Goal: Information Seeking & Learning: Check status

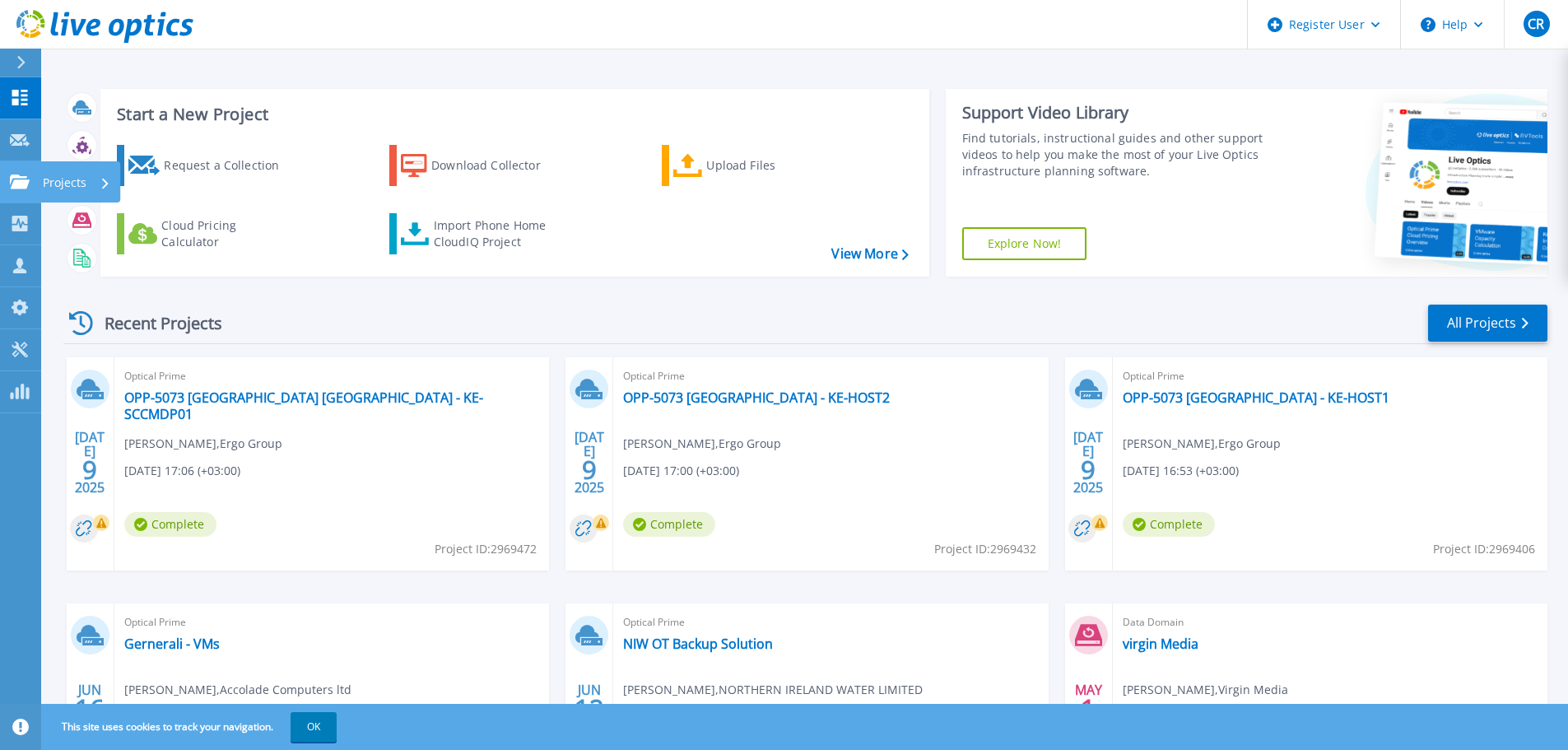
click at [24, 173] on link "Projects Projects" at bounding box center [21, 182] width 41 height 42
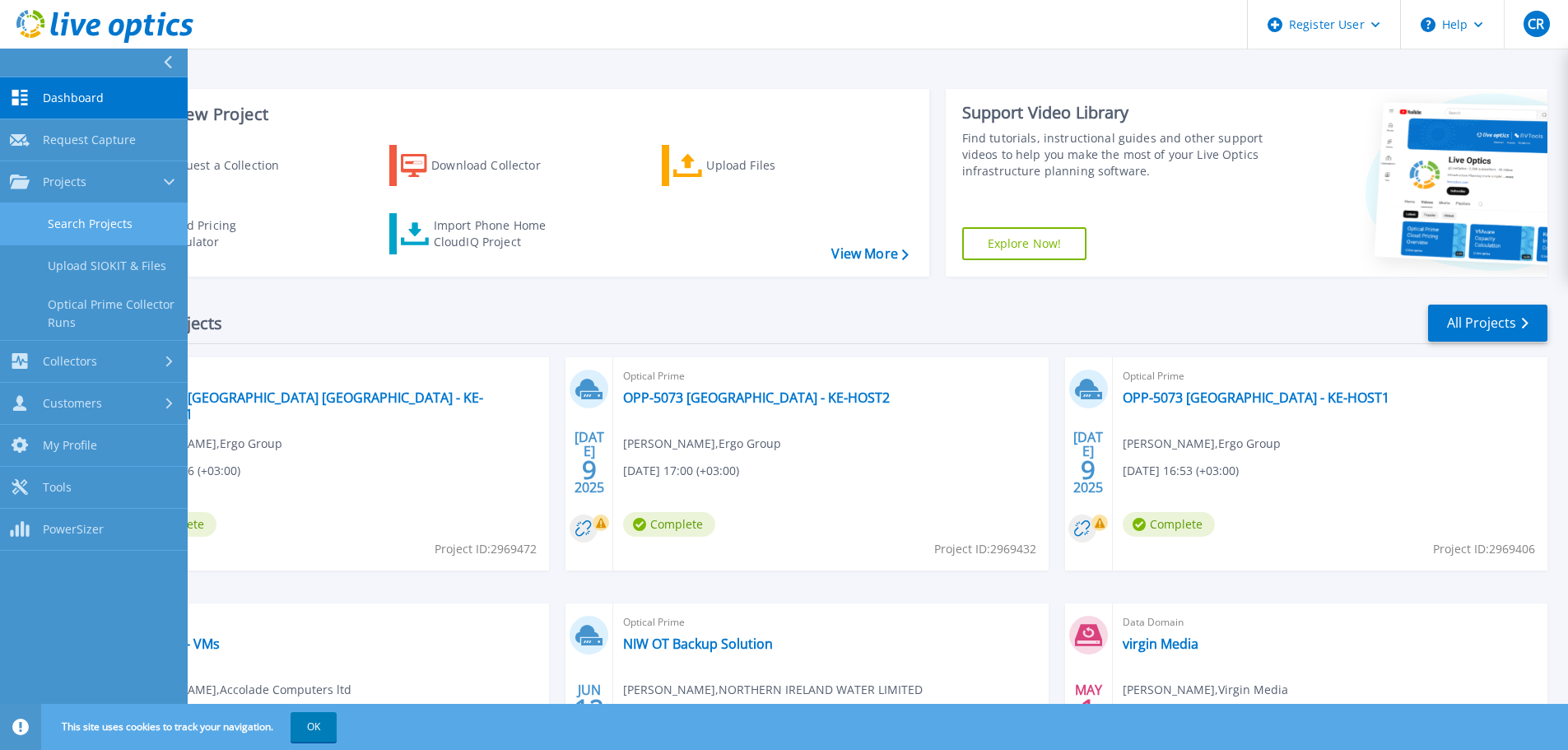
click at [73, 235] on link "Search Projects" at bounding box center [93, 224] width 188 height 42
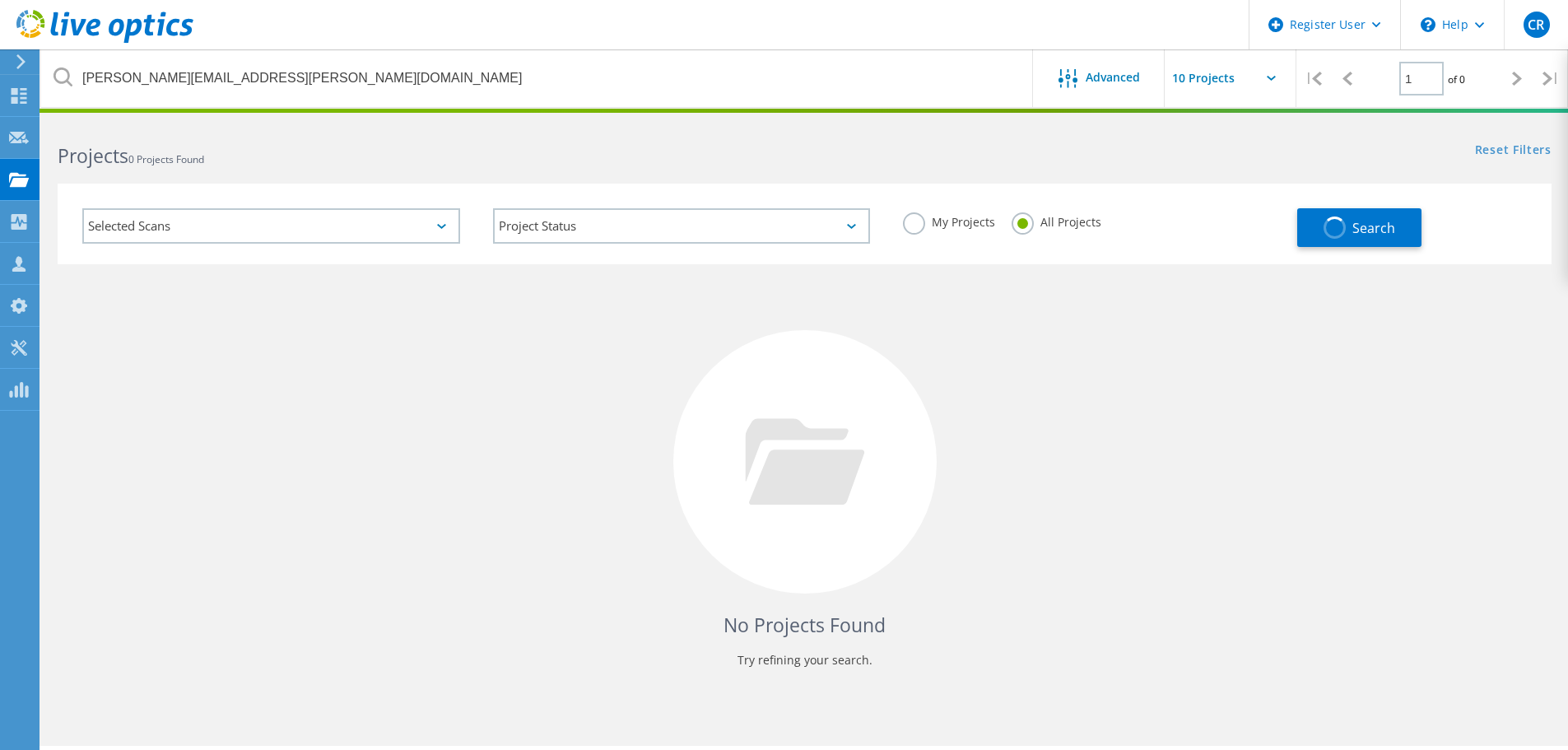
click at [0, 119] on div "Register User \n Help Explore Helpful Articles Contact Support CR Dell User [PE…" at bounding box center [784, 457] width 1568 height 676
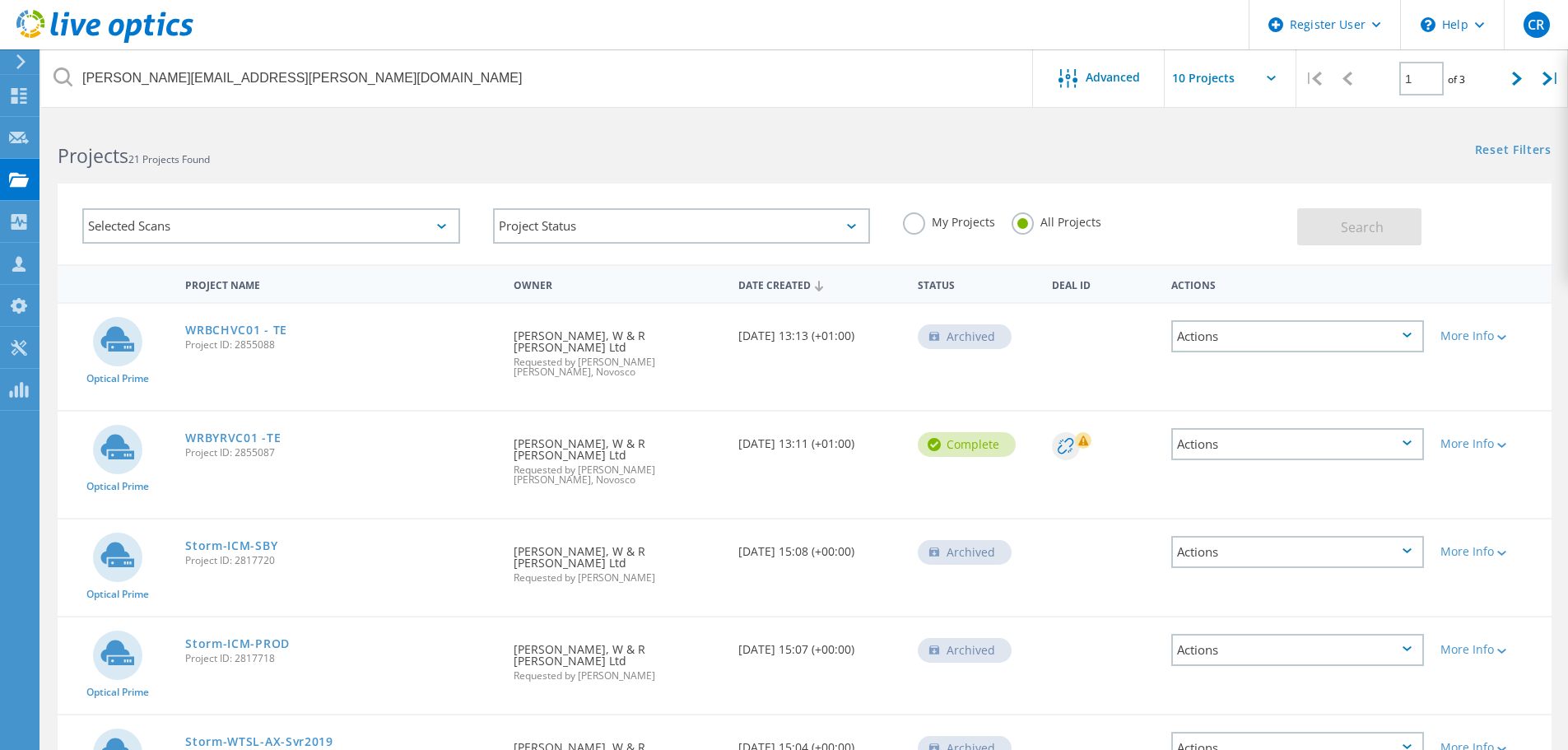
click at [430, 65] on input "[PERSON_NAME][EMAIL_ADDRESS][PERSON_NAME][DOMAIN_NAME]" at bounding box center [538, 78] width 993 height 58
click at [430, 65] on input "martin.mccauley@wrbarnett.com" at bounding box center [538, 78] width 993 height 58
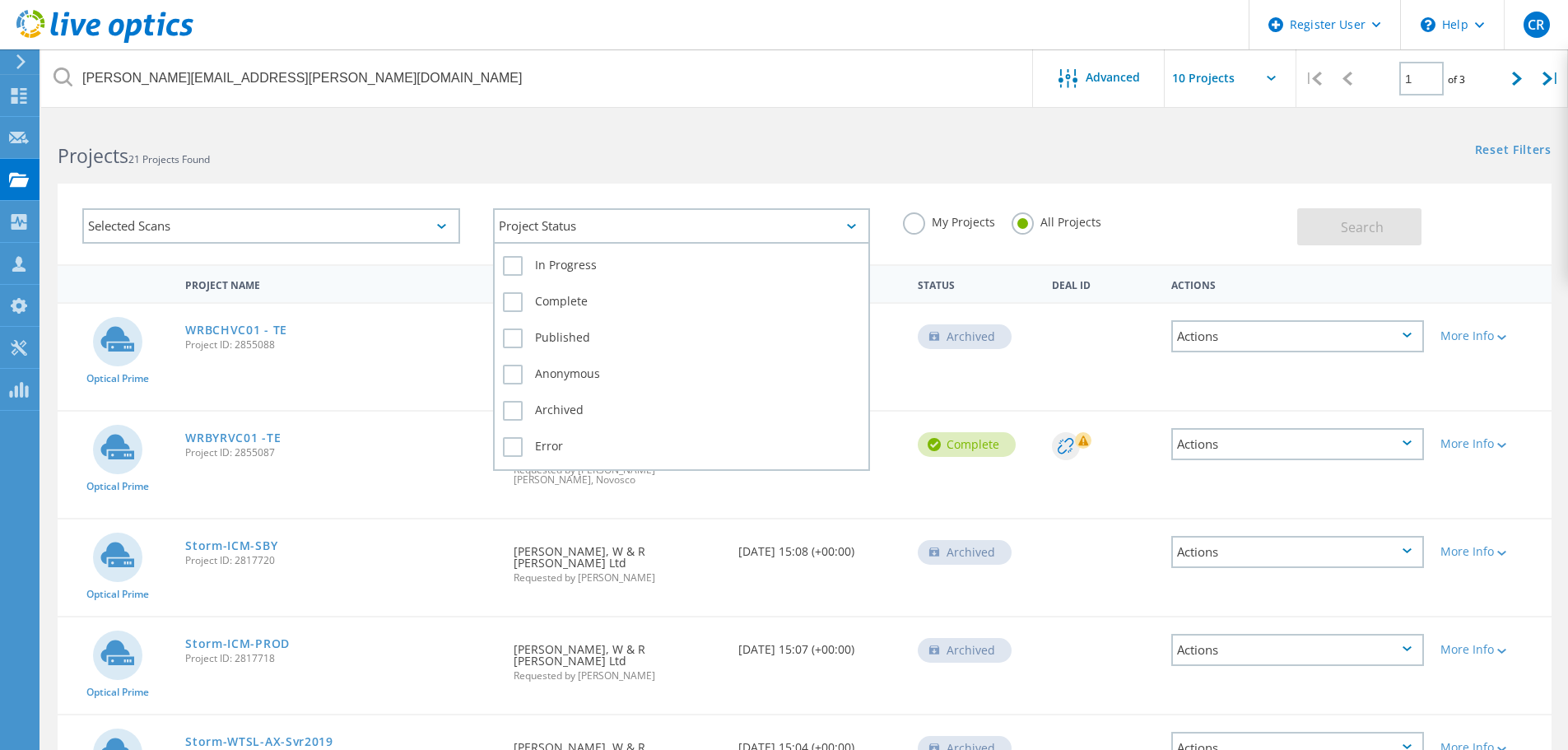
click at [679, 230] on div "Project Status" at bounding box center [682, 226] width 378 height 35
click at [520, 264] on label "In Progress" at bounding box center [682, 265] width 358 height 20
click at [0, 0] on input "In Progress" at bounding box center [0, 0] width 0 height 0
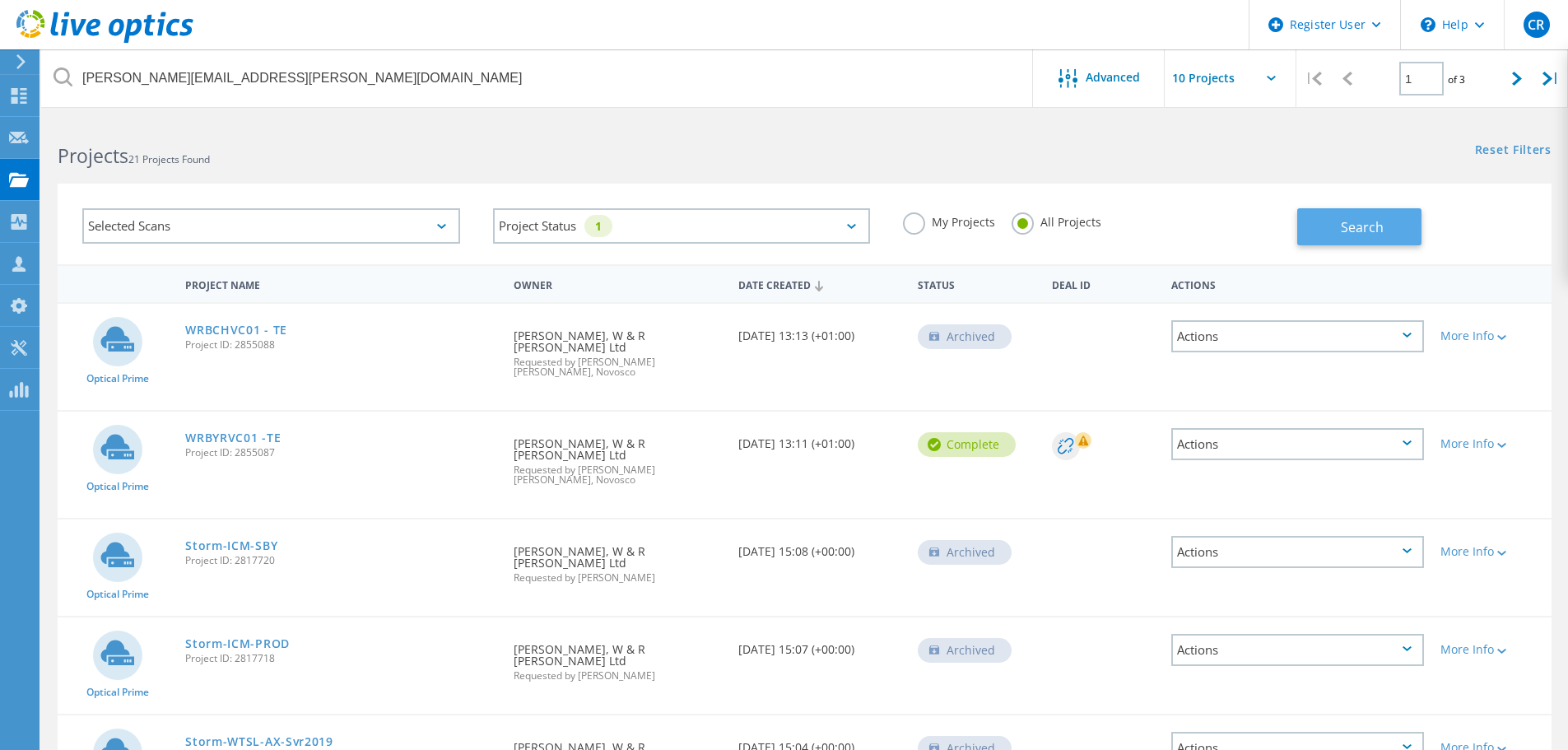
click at [1374, 224] on span "Search" at bounding box center [1363, 226] width 43 height 18
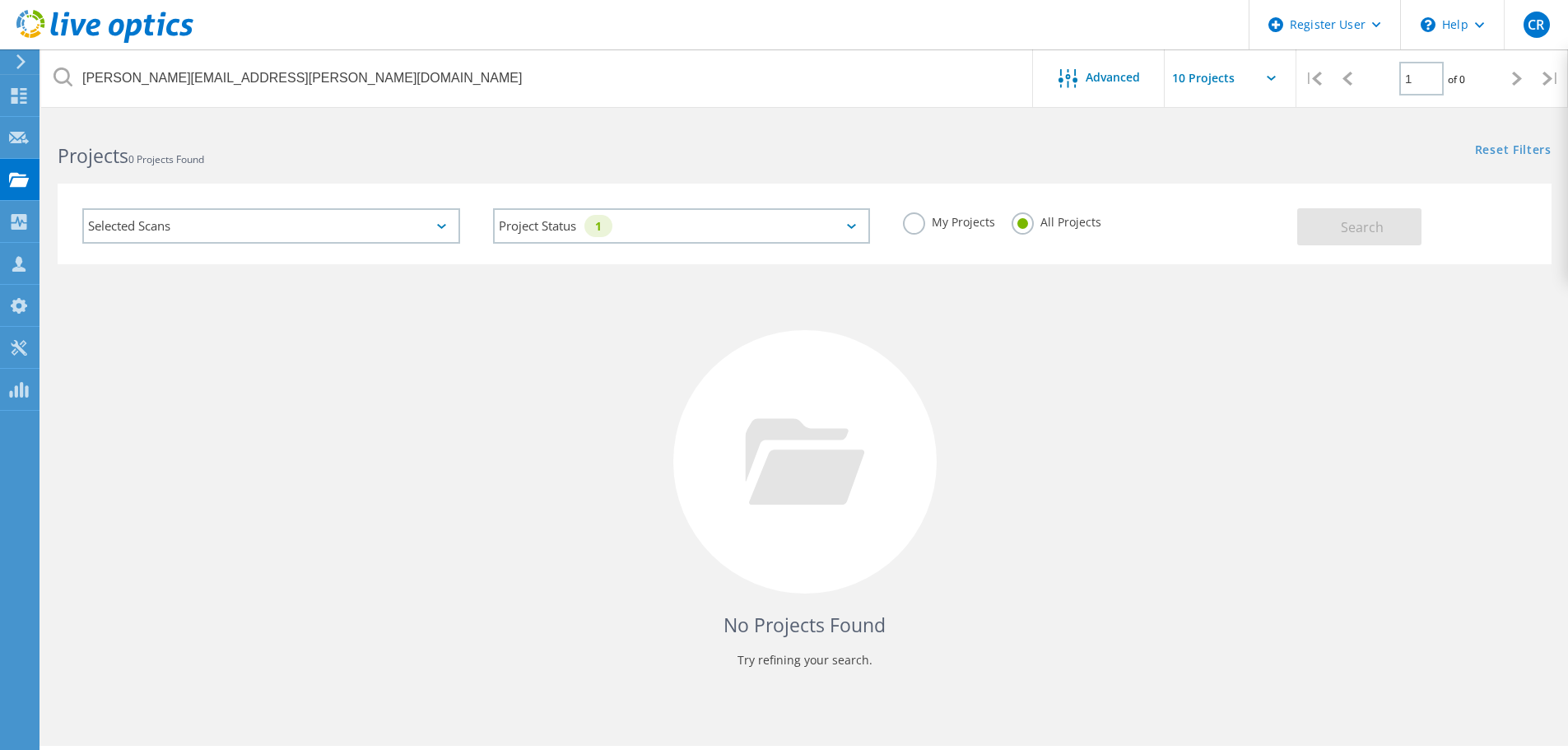
click at [1426, 286] on div "No Projects Found Try refining your search." at bounding box center [805, 477] width 1495 height 425
click at [1384, 30] on div "Register User" at bounding box center [1325, 24] width 150 height 49
